Goal: Information Seeking & Learning: Learn about a topic

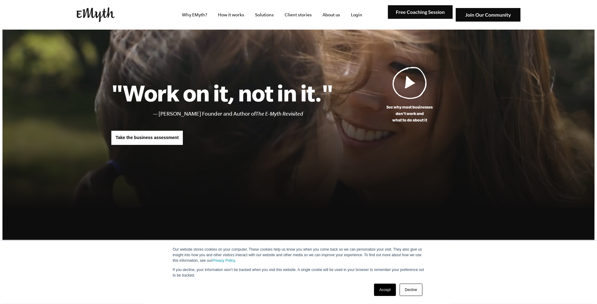
click at [387, 287] on link "Accept" at bounding box center [385, 290] width 22 height 12
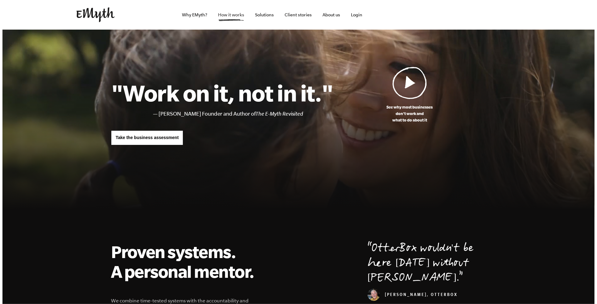
click at [234, 19] on link "How it works" at bounding box center [231, 15] width 36 height 30
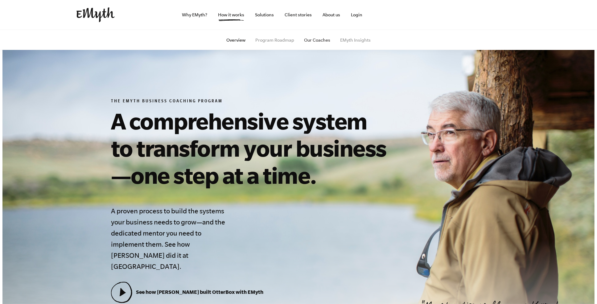
click at [329, 38] on link "Our Coaches" at bounding box center [317, 40] width 26 height 5
